Goal: Communication & Community: Ask a question

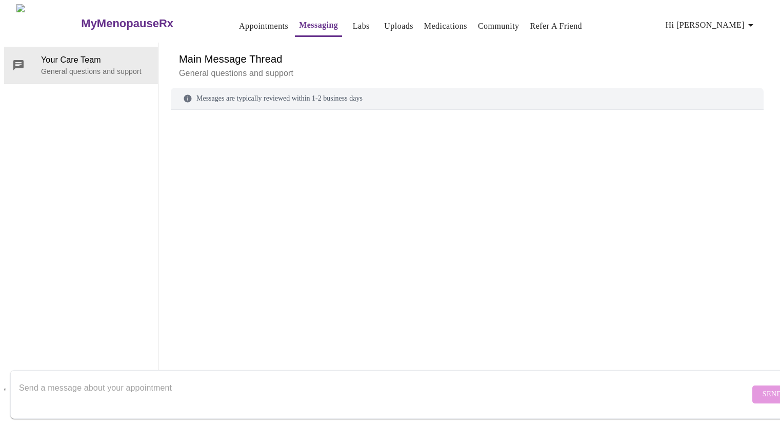
scroll to position [38, 0]
